Goal: Information Seeking & Learning: Learn about a topic

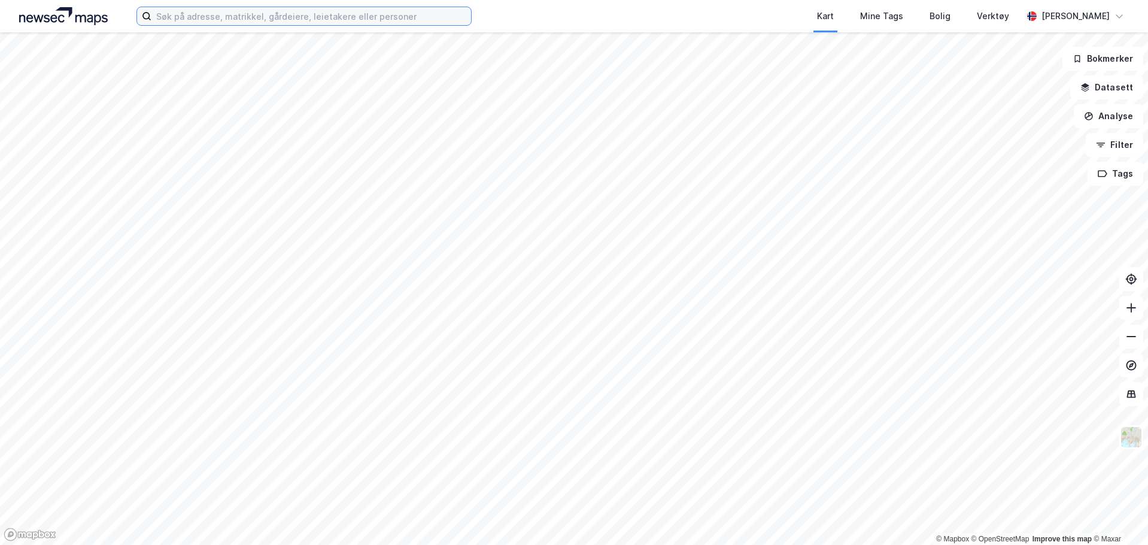
click at [232, 11] on input at bounding box center [311, 16] width 320 height 18
paste input "104/3"
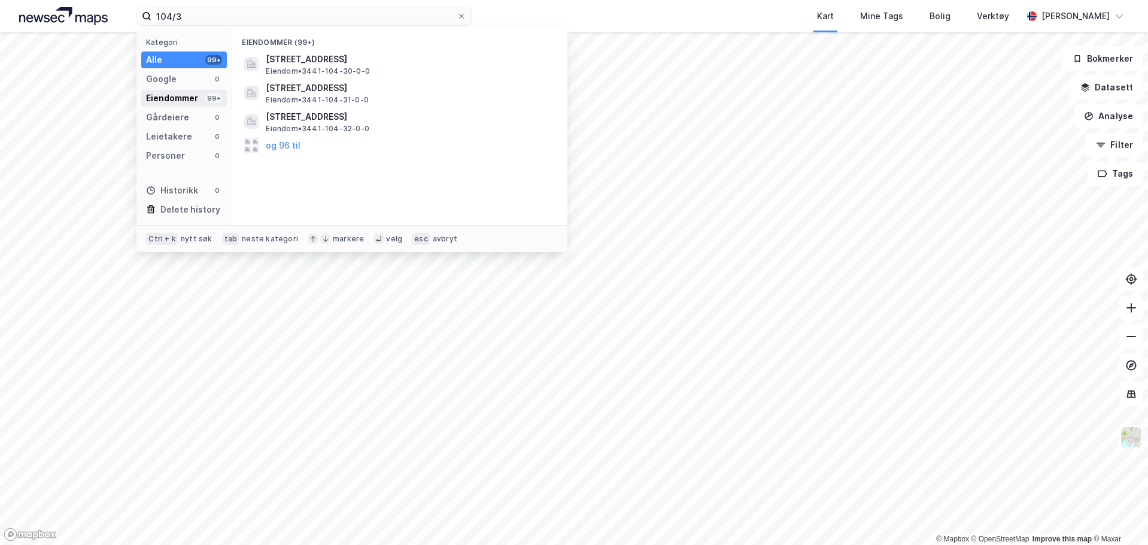
click at [215, 99] on div "99+" at bounding box center [213, 98] width 17 height 10
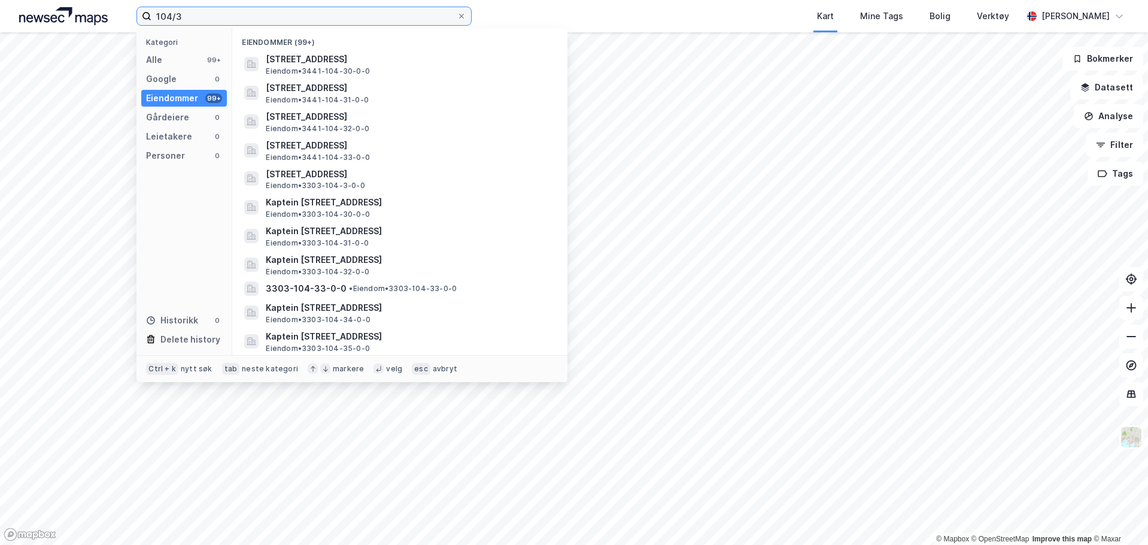
click at [238, 18] on input "104/3" at bounding box center [303, 16] width 305 height 18
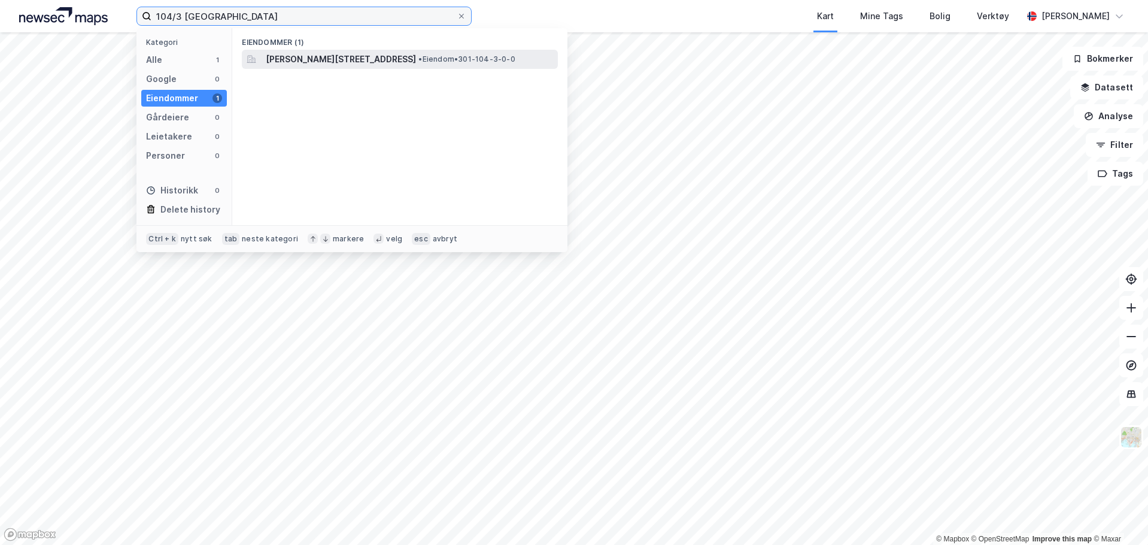
type input "104/3 [GEOGRAPHIC_DATA]"
click at [341, 63] on span "[PERSON_NAME][STREET_ADDRESS]" at bounding box center [341, 59] width 150 height 14
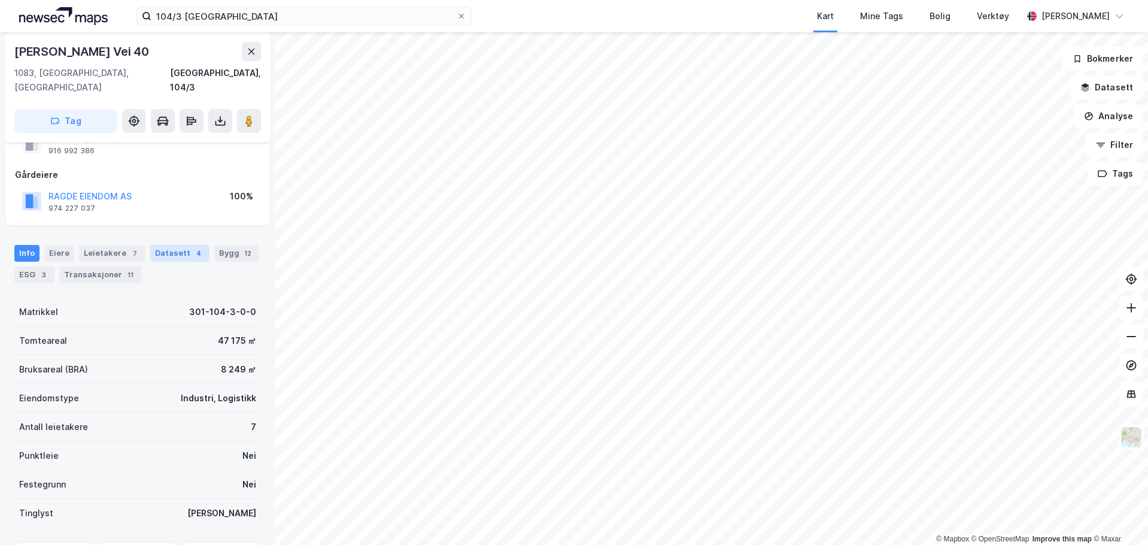
scroll to position [107, 0]
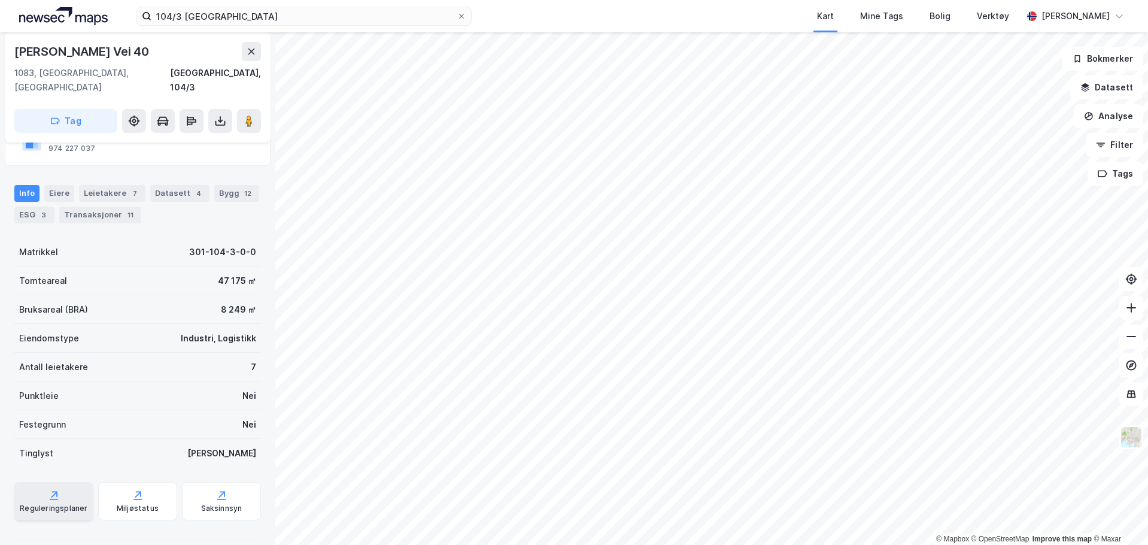
click at [72, 486] on div "Reguleringsplaner" at bounding box center [53, 501] width 79 height 38
